Goal: Task Accomplishment & Management: Use online tool/utility

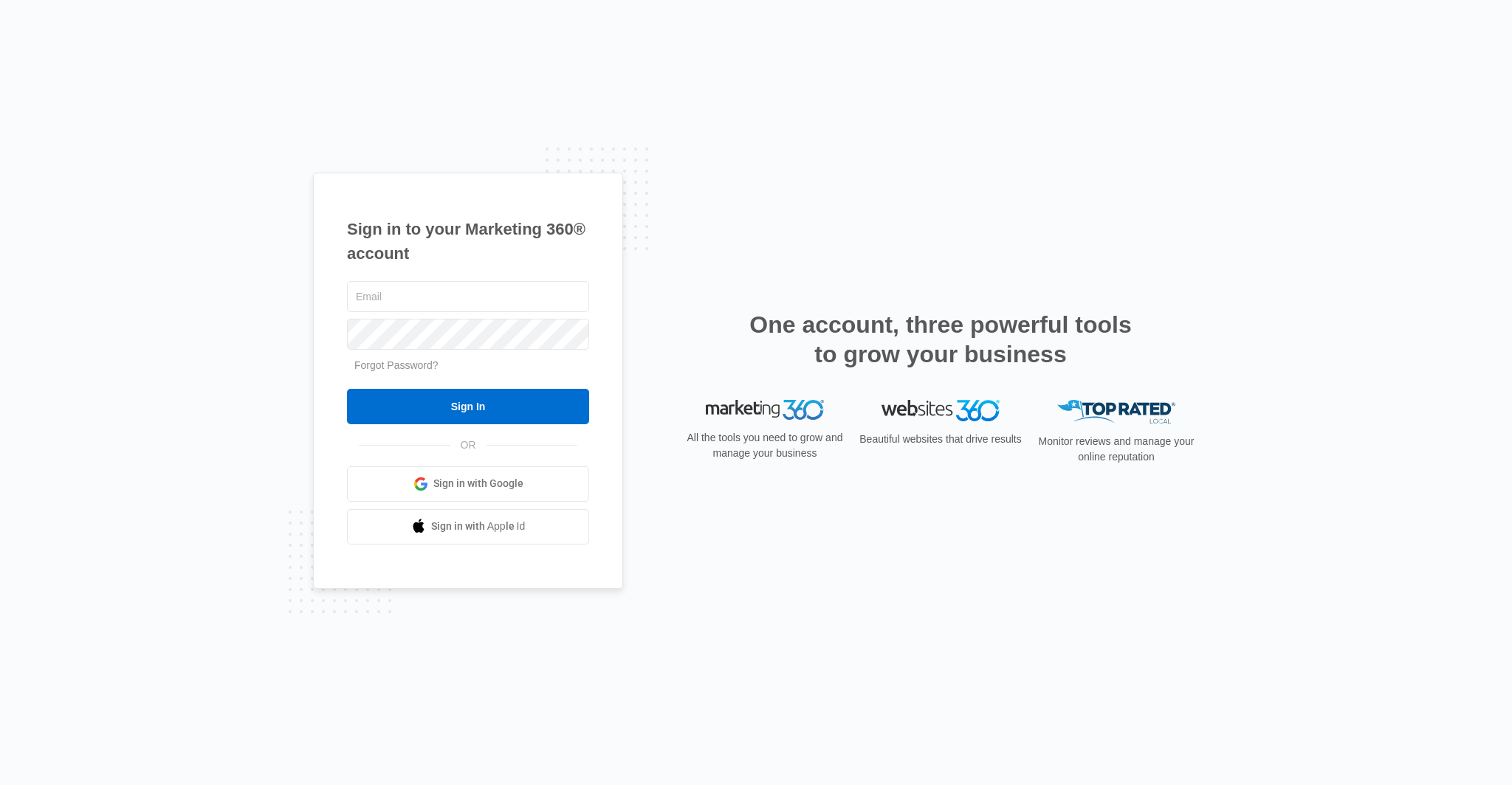
type input "[EMAIL_ADDRESS][DOMAIN_NAME]"
click at [490, 401] on input "Sign In" at bounding box center [468, 406] width 242 height 35
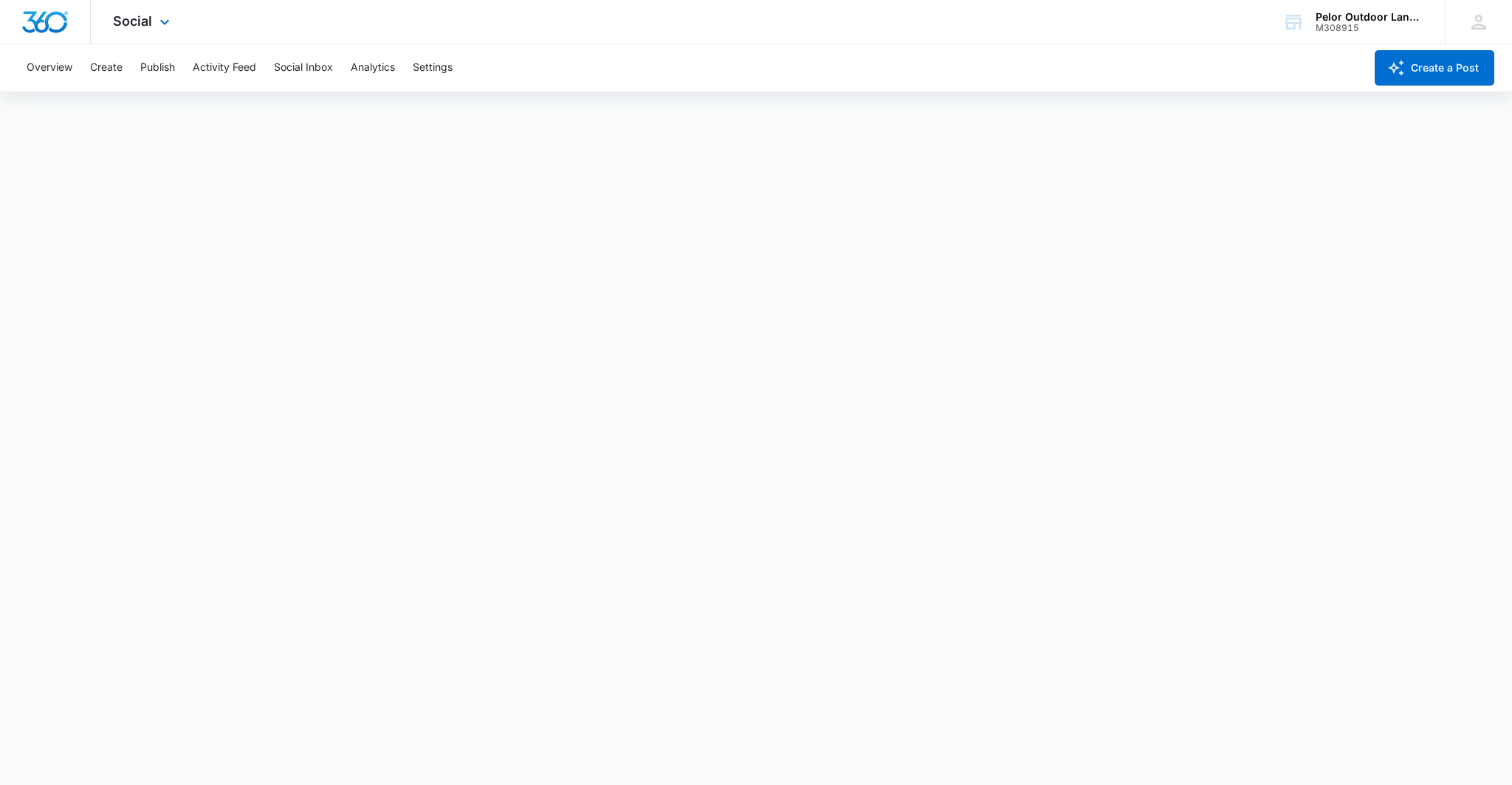
click at [154, 26] on div "Social Apps Reputation Websites Forms CRM Email Social Payments POS Content Ads…" at bounding box center [143, 22] width 105 height 44
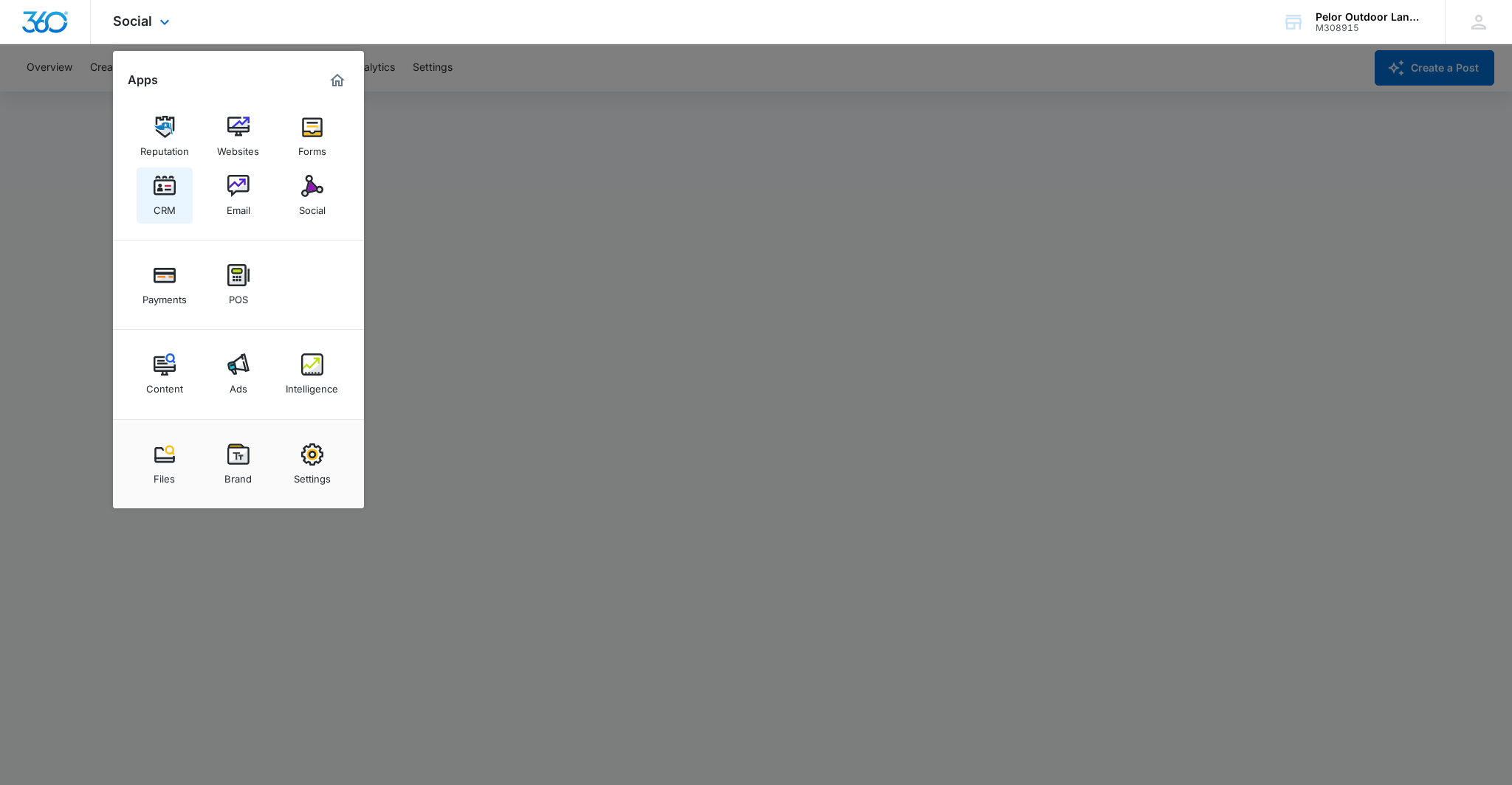
click at [155, 197] on div "CRM" at bounding box center [165, 206] width 22 height 20
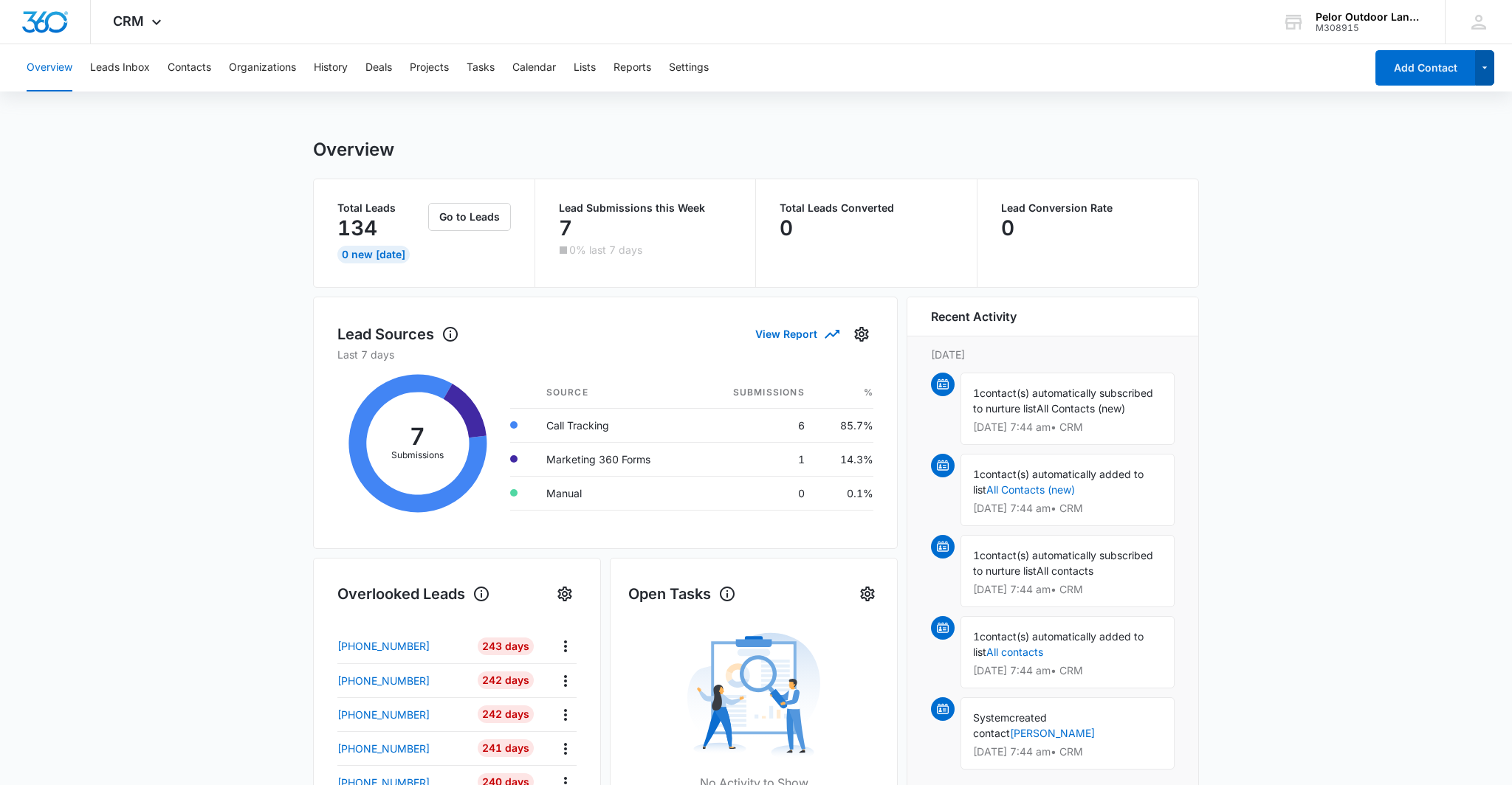
click at [1481, 70] on icon "button" at bounding box center [1485, 68] width 12 height 18
click at [1299, 126] on div "Overview Leads Inbox Contacts Organizations History Deals Projects Tasks Calend…" at bounding box center [756, 659] width 1512 height 1230
click at [588, 71] on button "Lists" at bounding box center [585, 68] width 22 height 48
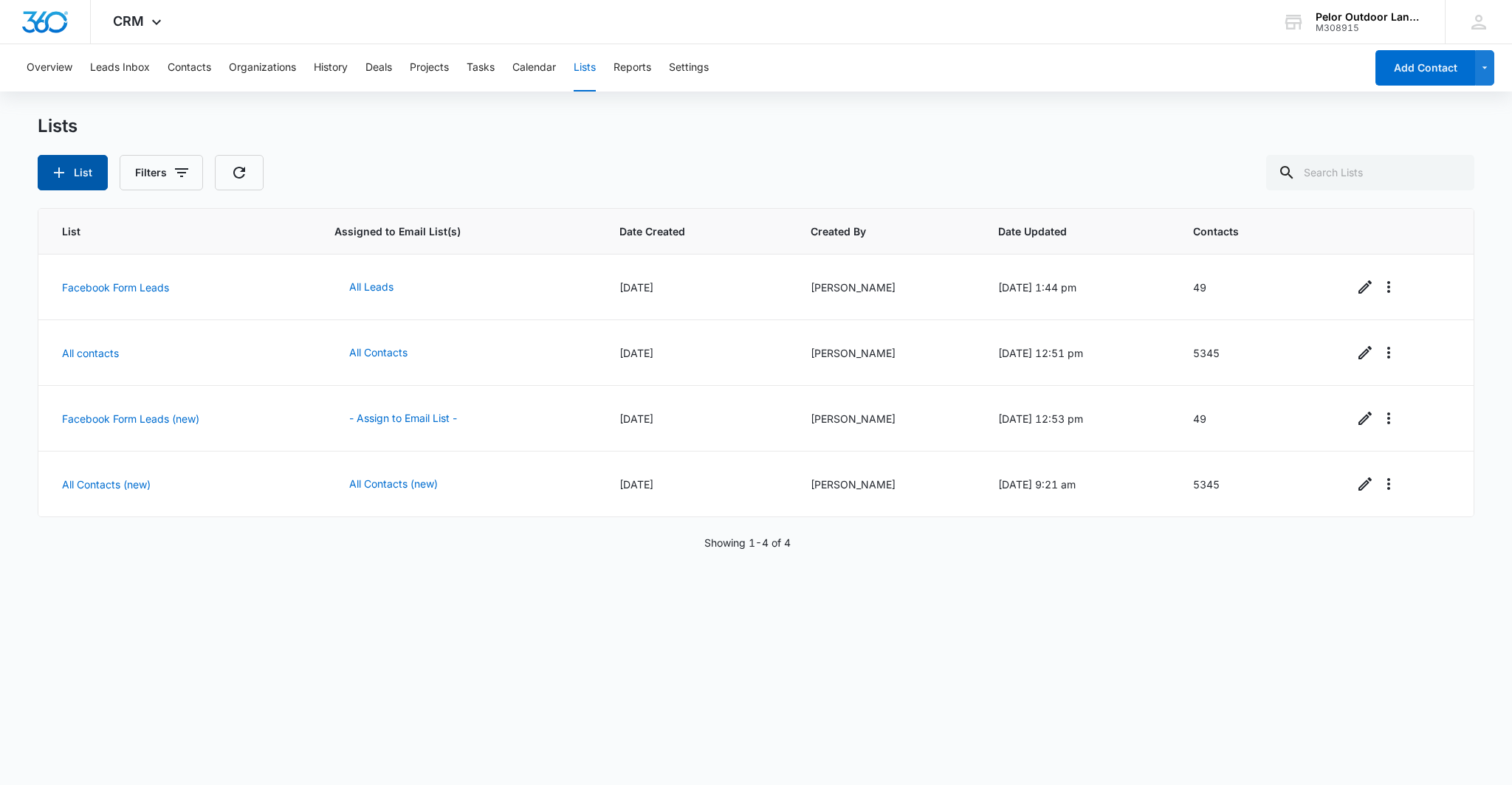
click at [66, 175] on icon "button" at bounding box center [59, 172] width 18 height 18
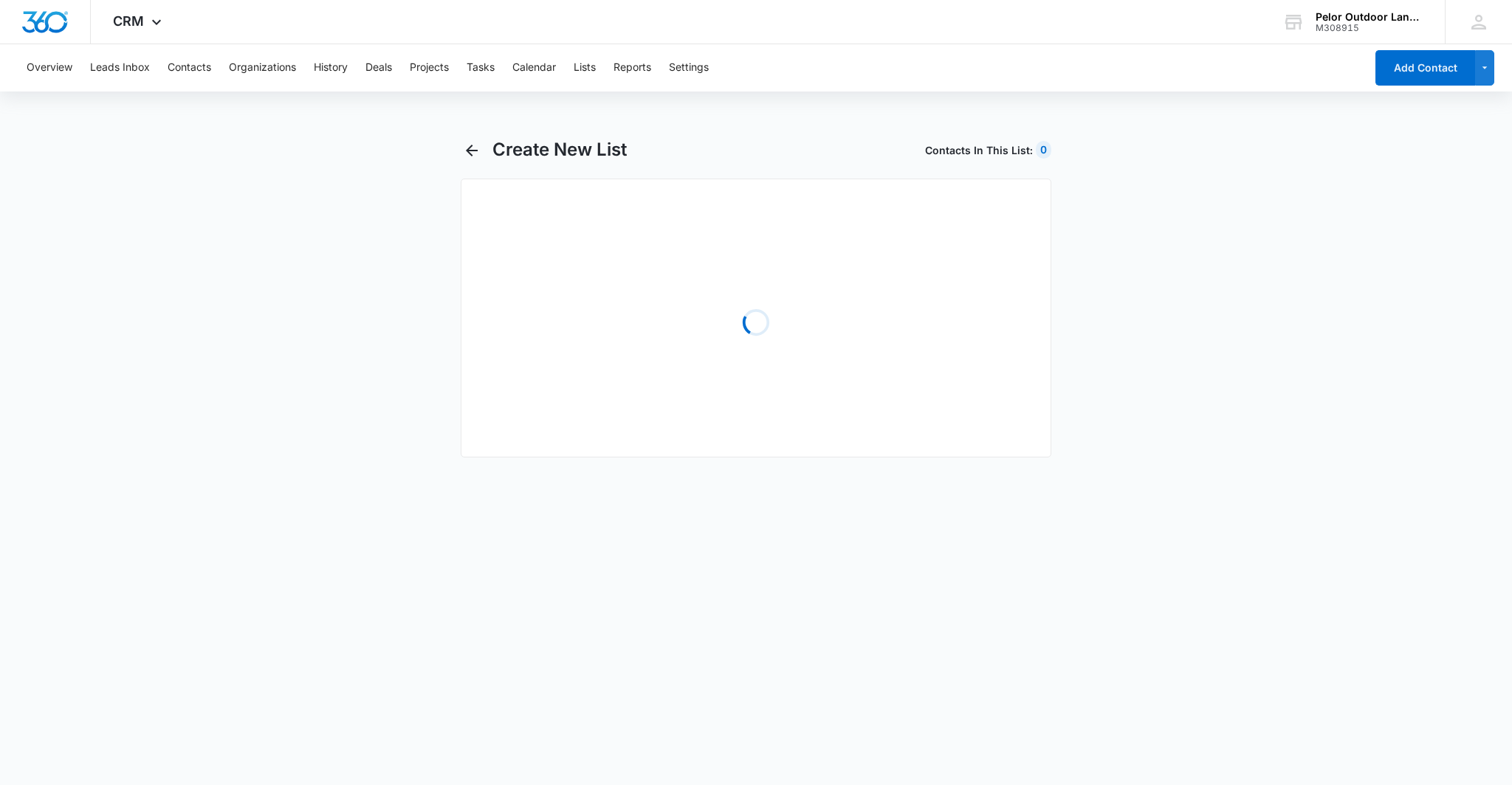
select select "31"
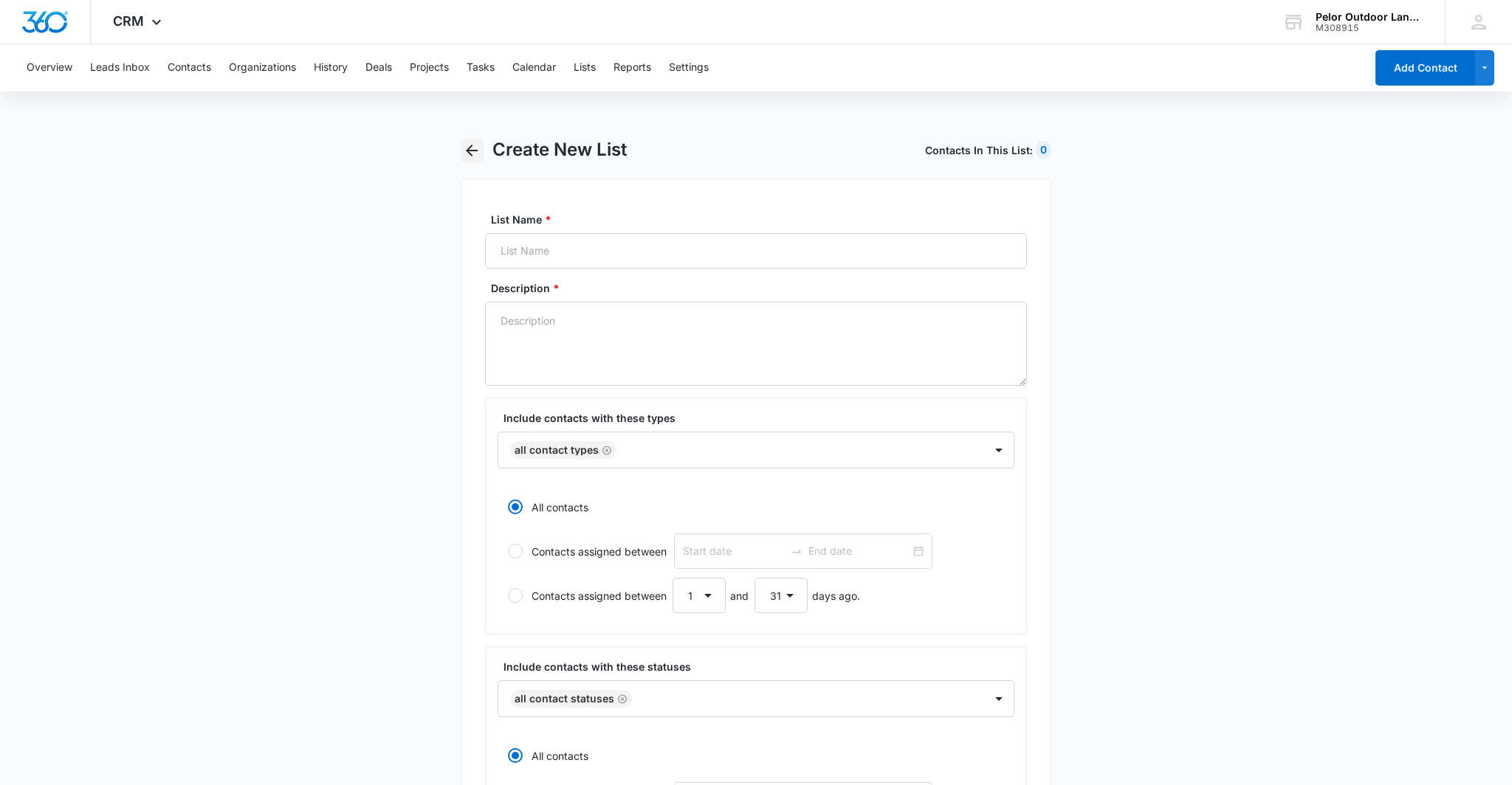
click at [475, 147] on icon "button" at bounding box center [471, 151] width 18 height 18
